Goal: Task Accomplishment & Management: Use online tool/utility

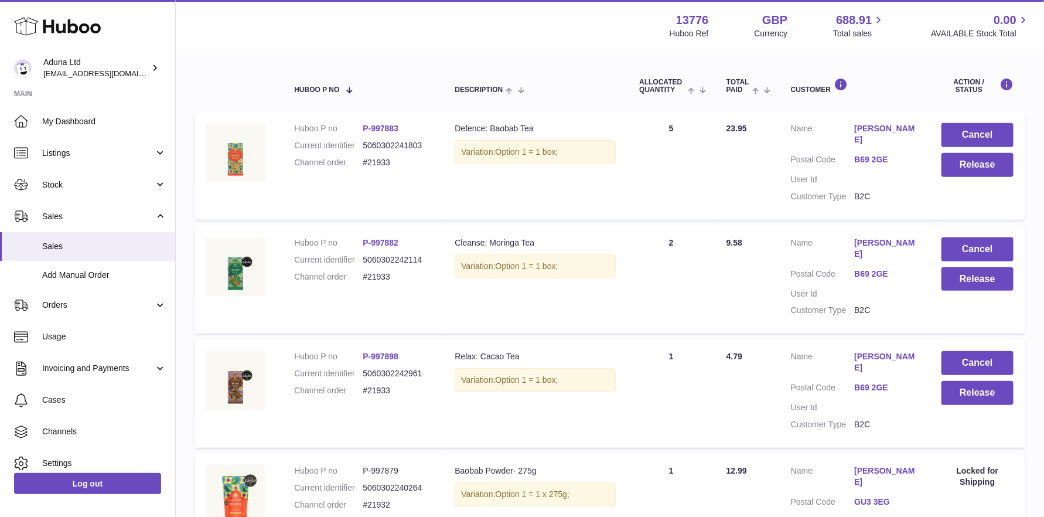
scroll to position [59, 0]
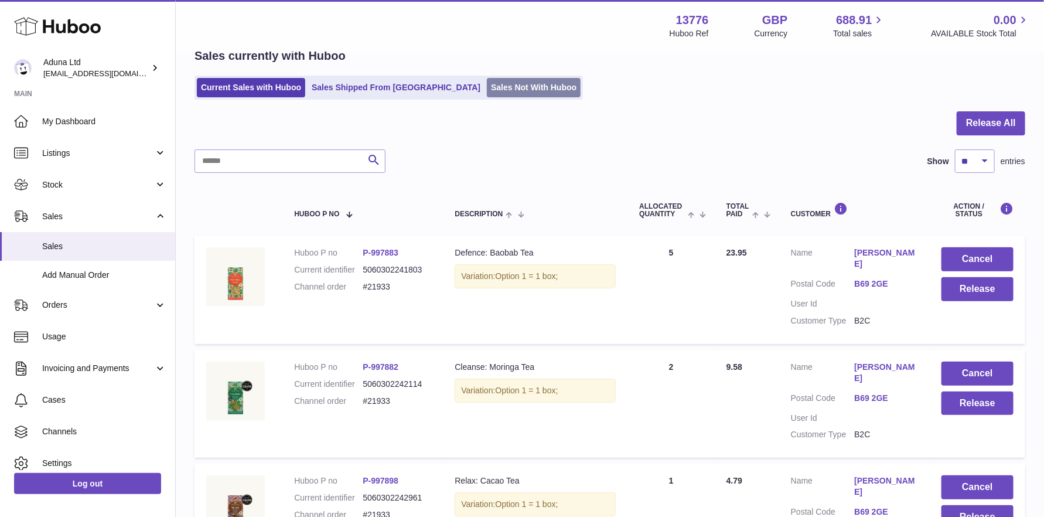
click at [487, 88] on link "Sales Not With Huboo" at bounding box center [534, 87] width 94 height 19
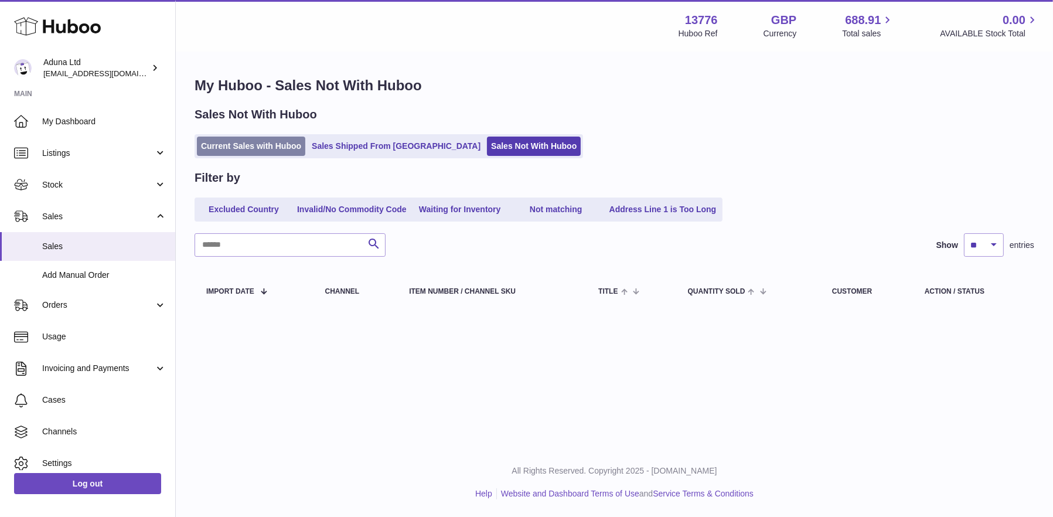
click at [249, 142] on link "Current Sales with Huboo" at bounding box center [251, 146] width 108 height 19
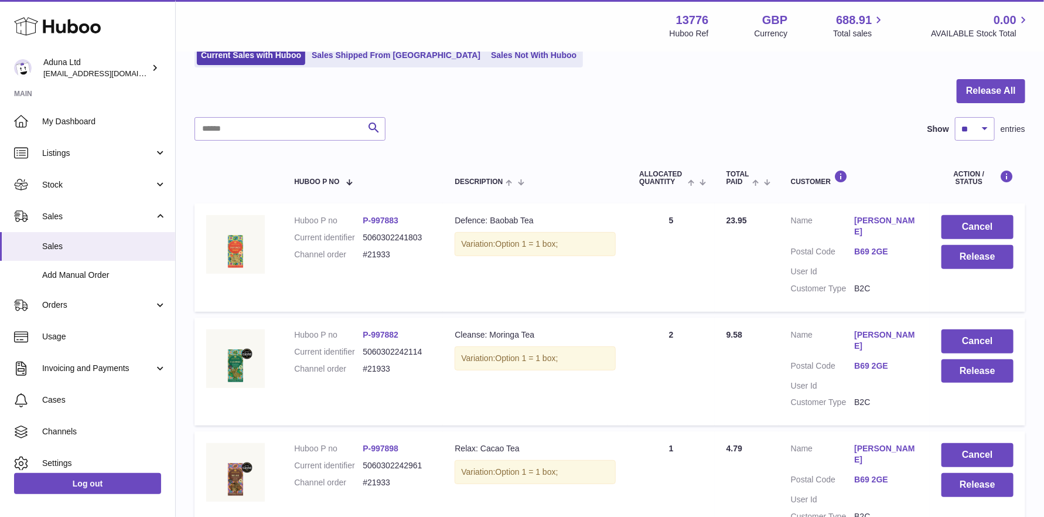
scroll to position [59, 0]
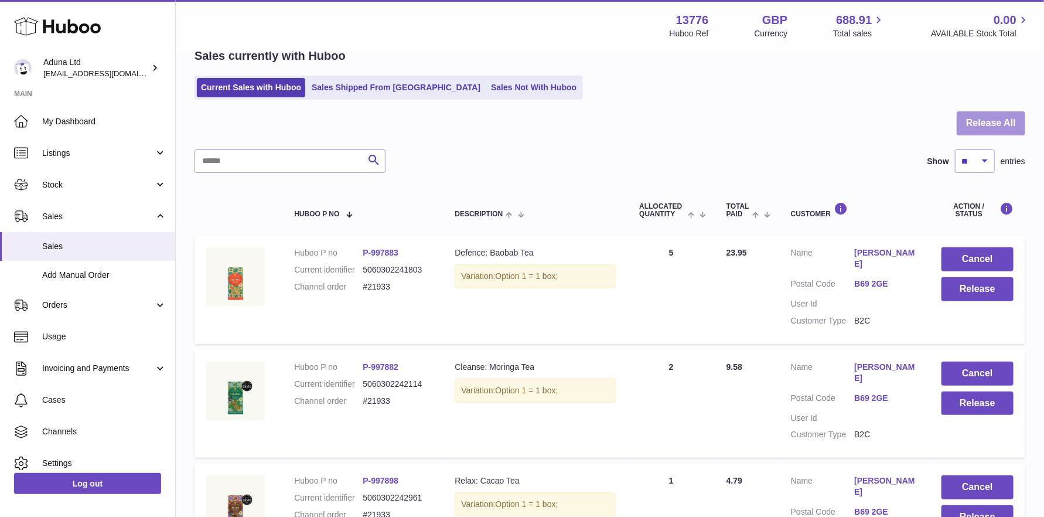
click at [998, 123] on button "Release All" at bounding box center [991, 123] width 69 height 24
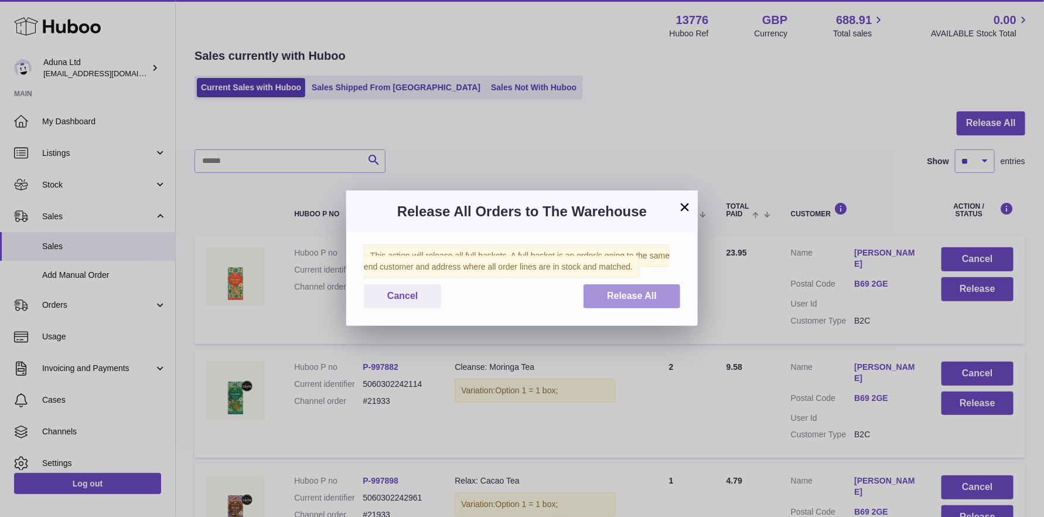
click at [645, 293] on span "Release All" at bounding box center [632, 296] width 50 height 10
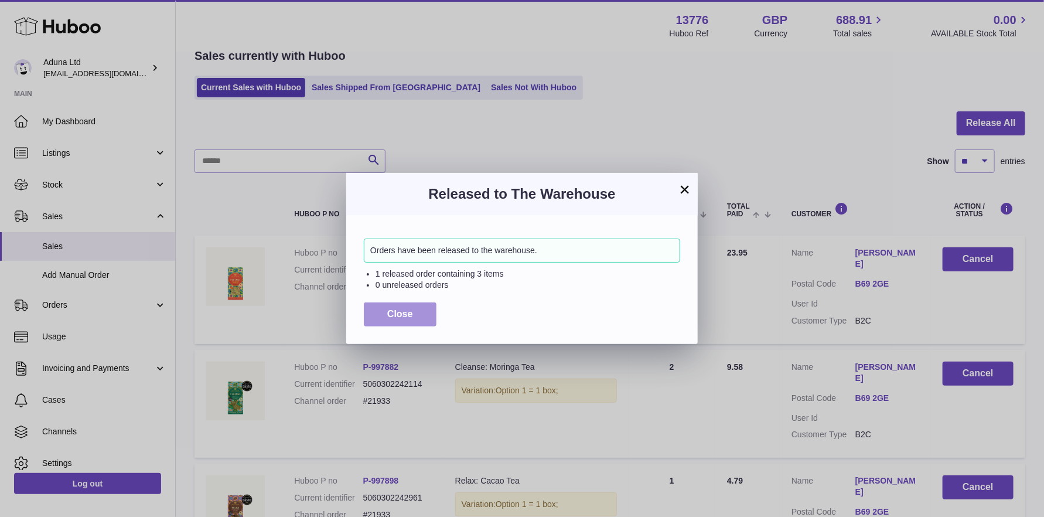
click at [403, 318] on span "Close" at bounding box center [400, 314] width 26 height 10
